Goal: Task Accomplishment & Management: Manage account settings

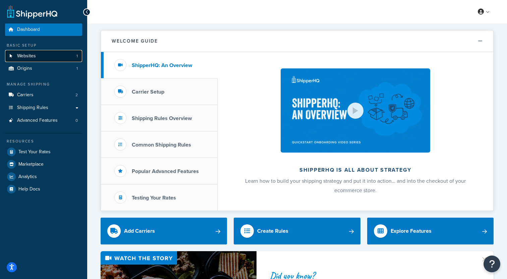
click at [40, 58] on link "Websites 1" at bounding box center [43, 56] width 77 height 12
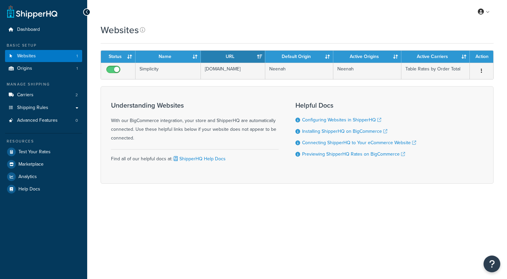
click at [35, 96] on link "Carriers 2" at bounding box center [43, 95] width 77 height 12
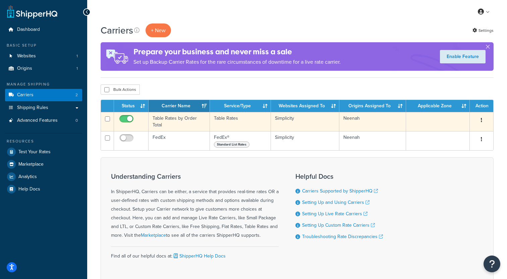
click at [176, 123] on td "Table Rates by Order Total" at bounding box center [179, 121] width 61 height 19
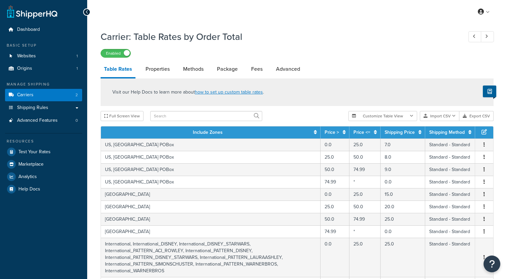
select select "25"
click at [191, 70] on link "Methods" at bounding box center [193, 69] width 27 height 16
select select "25"
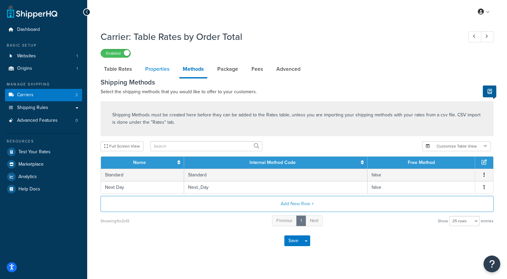
click at [163, 70] on link "Properties" at bounding box center [157, 69] width 31 height 16
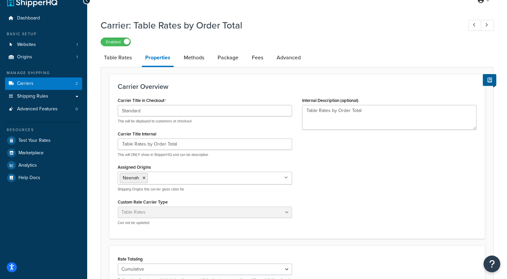
scroll to position [12, 0]
click at [229, 63] on link "Package" at bounding box center [227, 57] width 27 height 16
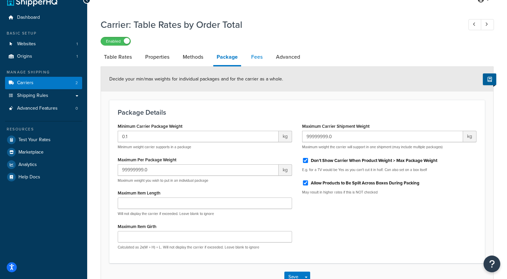
click at [251, 60] on link "Fees" at bounding box center [257, 57] width 18 height 16
select select "AFTER"
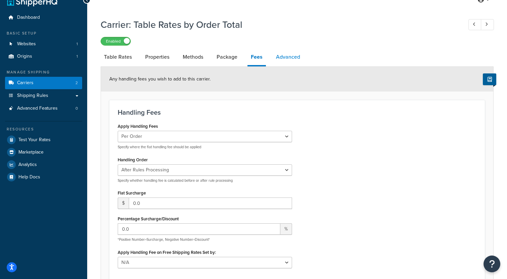
click at [280, 58] on link "Advanced" at bounding box center [288, 57] width 31 height 16
select select "false"
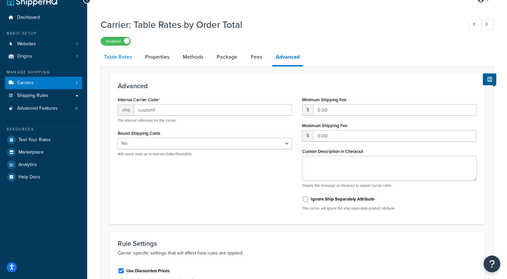
click at [119, 60] on link "Table Rates" at bounding box center [118, 57] width 35 height 16
select select "25"
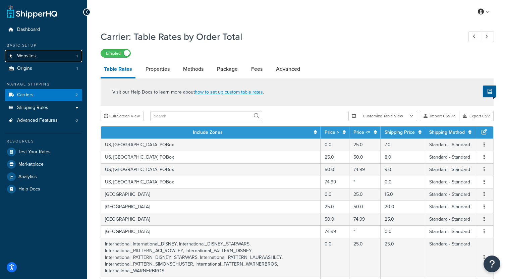
click at [33, 54] on span "Websites" at bounding box center [26, 56] width 19 height 6
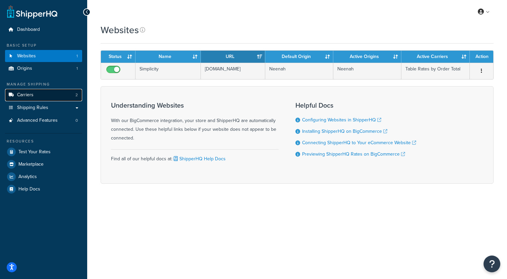
click at [40, 97] on link "Carriers 2" at bounding box center [43, 95] width 77 height 12
